Goal: Find specific page/section: Find specific page/section

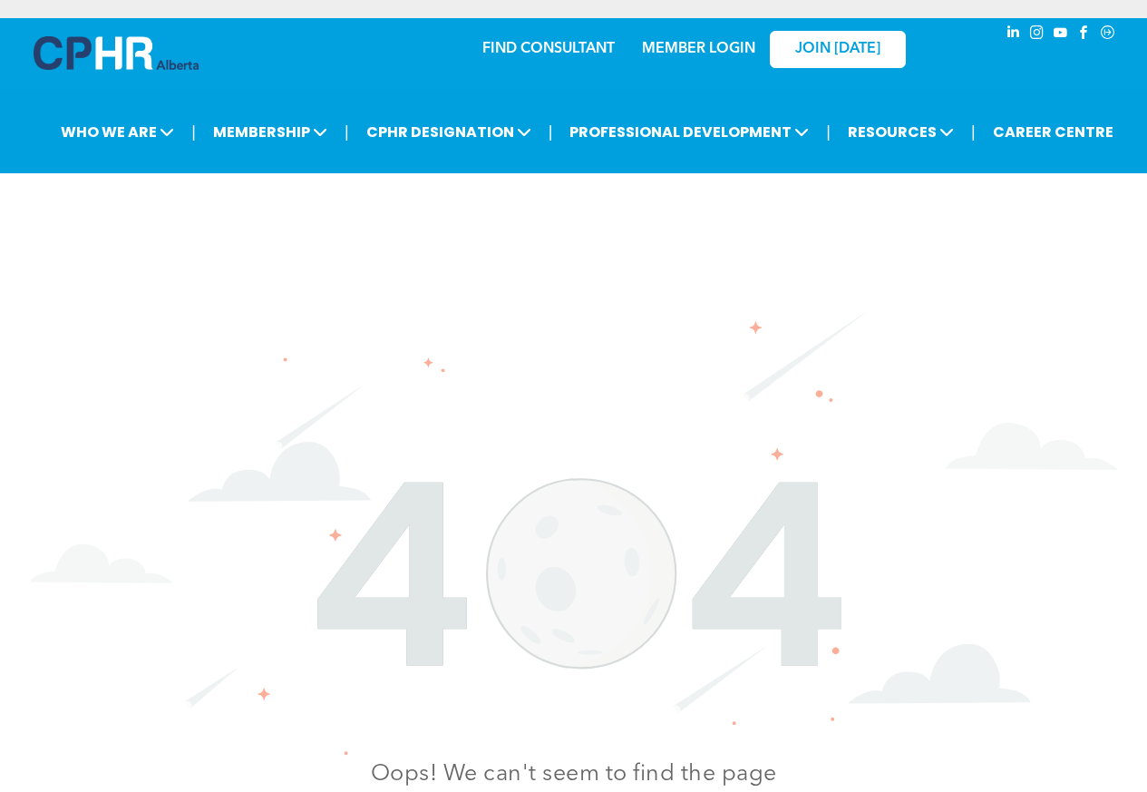
click at [1139, 789] on div "Oops! We can't seem to find the page you are looking. Return to Homepage" at bounding box center [573, 629] width 1147 height 912
